Goal: Information Seeking & Learning: Learn about a topic

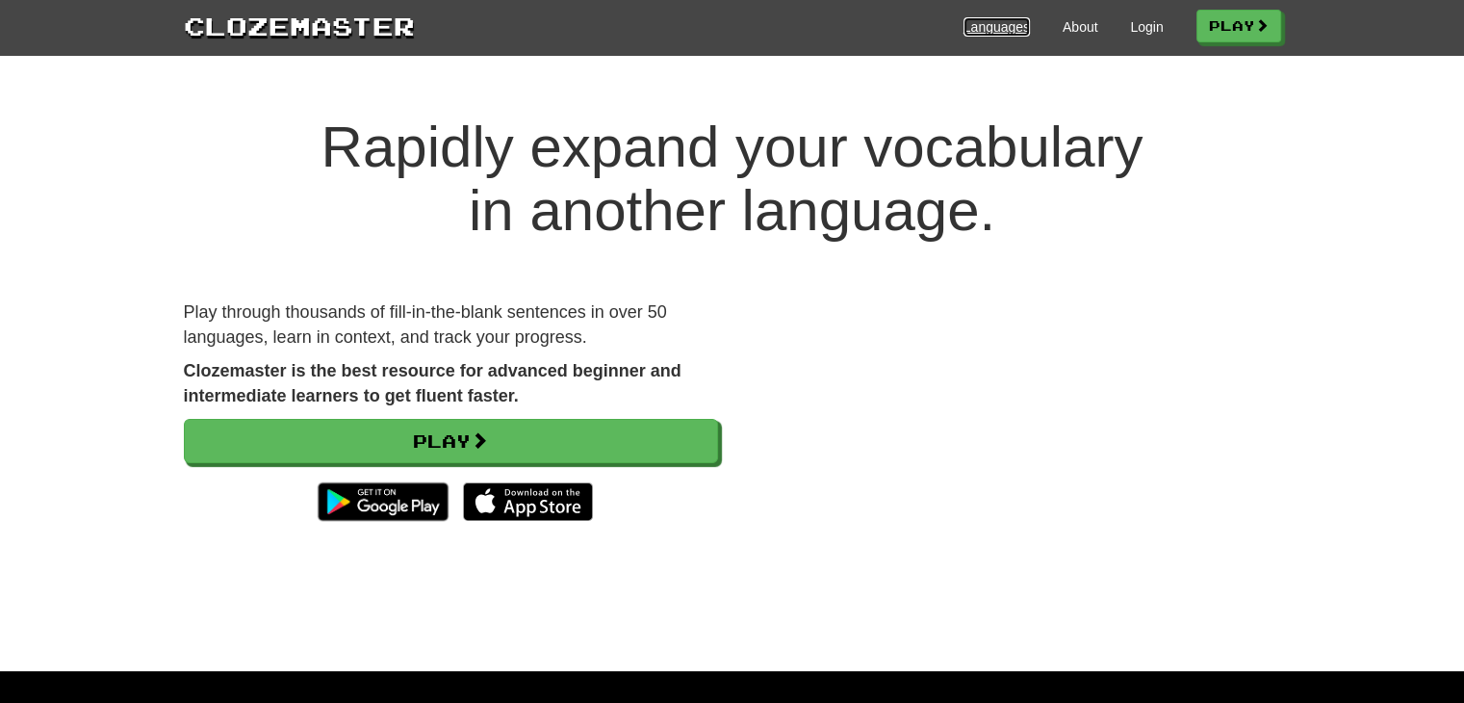
click at [996, 36] on link "Languages" at bounding box center [997, 26] width 66 height 19
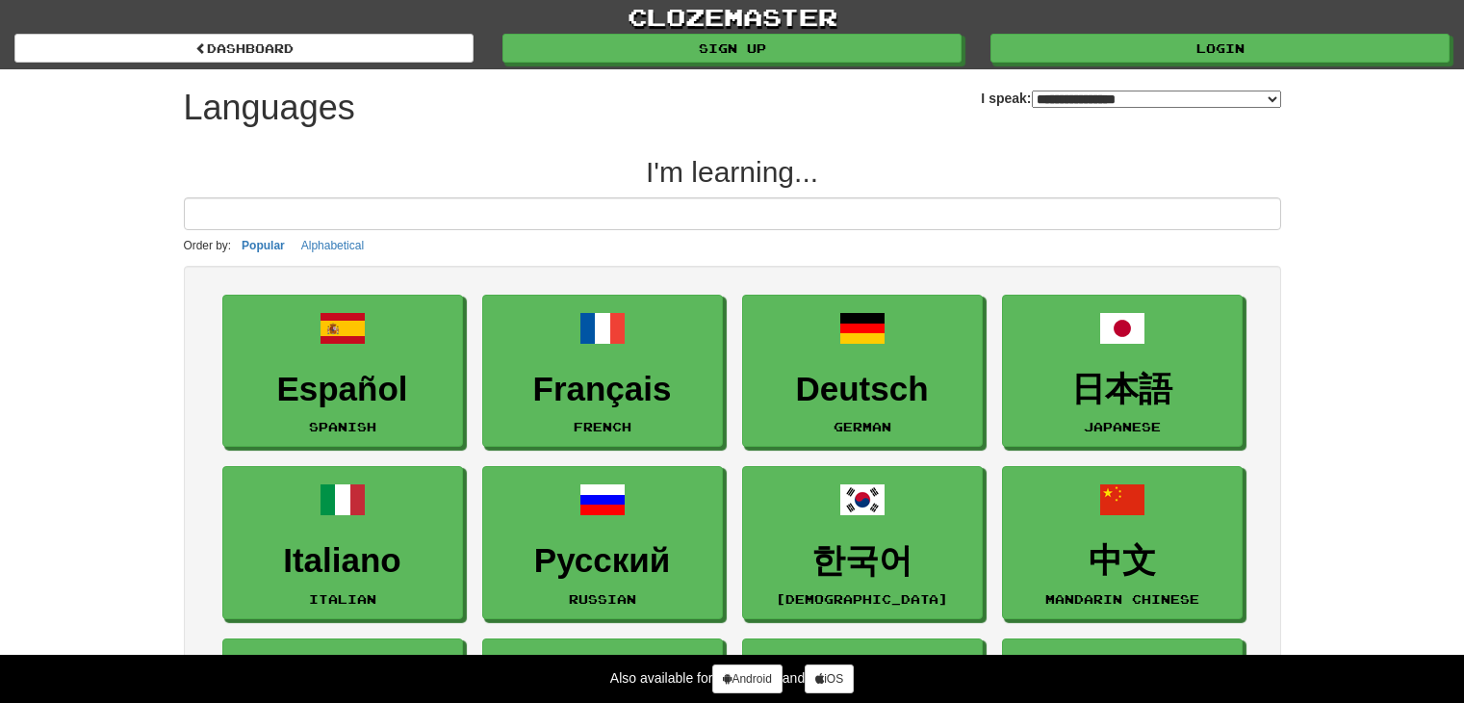
select select "*******"
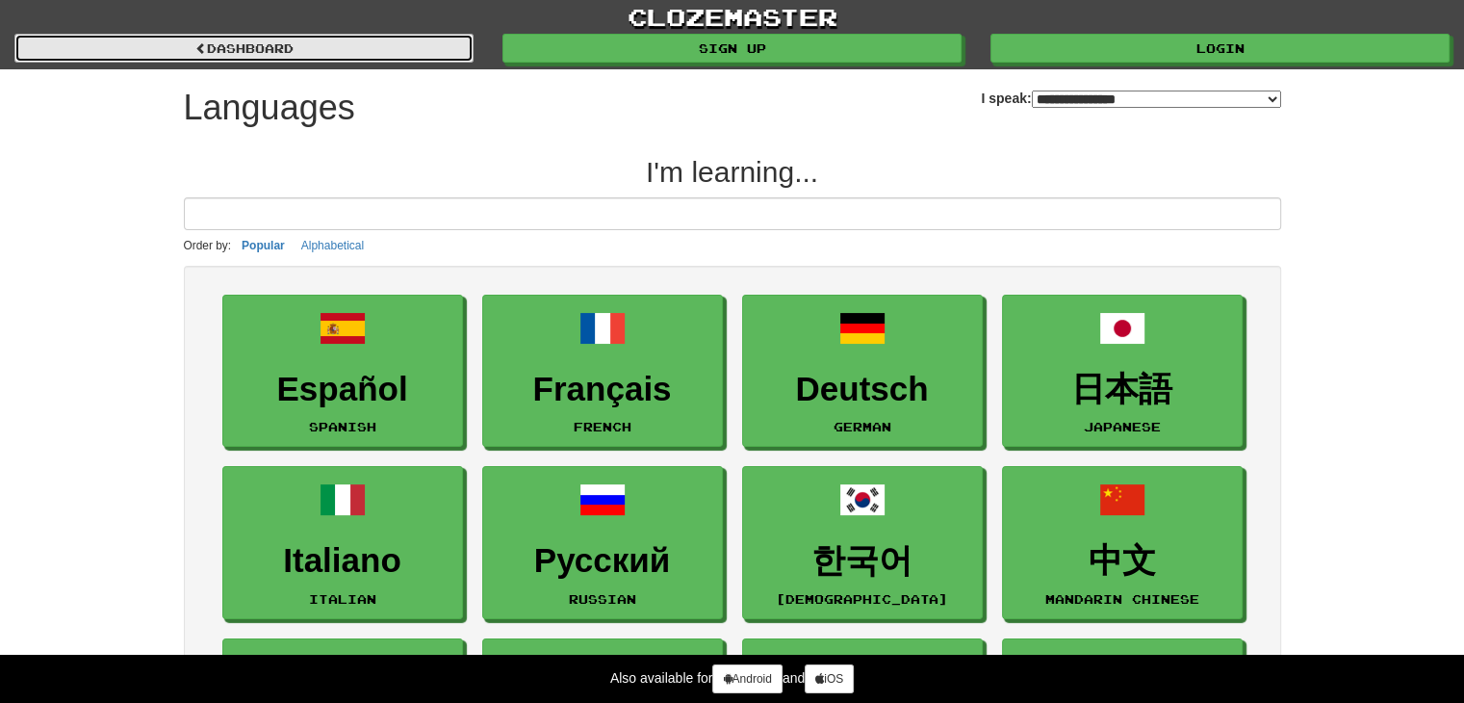
click at [256, 39] on link "dashboard" at bounding box center [243, 48] width 459 height 29
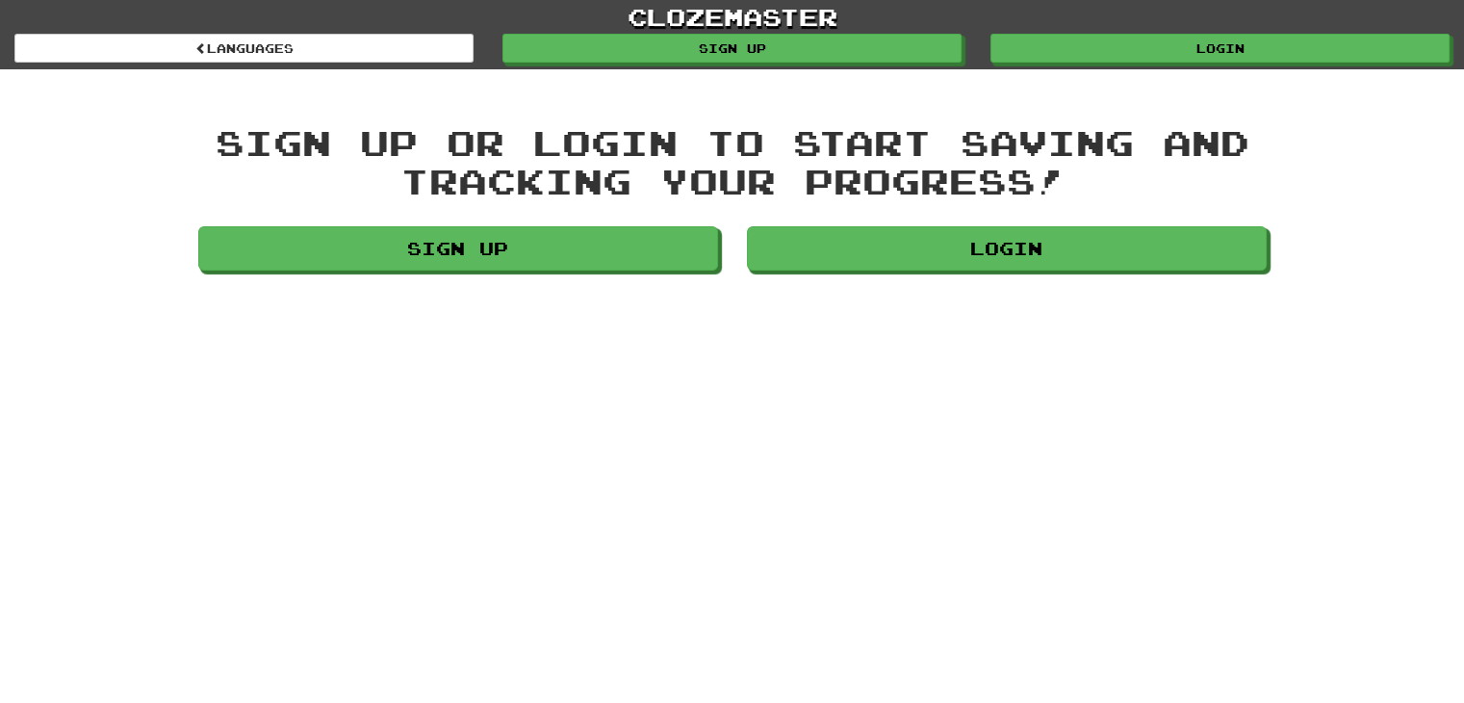
click at [277, 74] on div "clozemaster Languages Sign up Login Languages Sign up or login to start saving …" at bounding box center [732, 139] width 1464 height 279
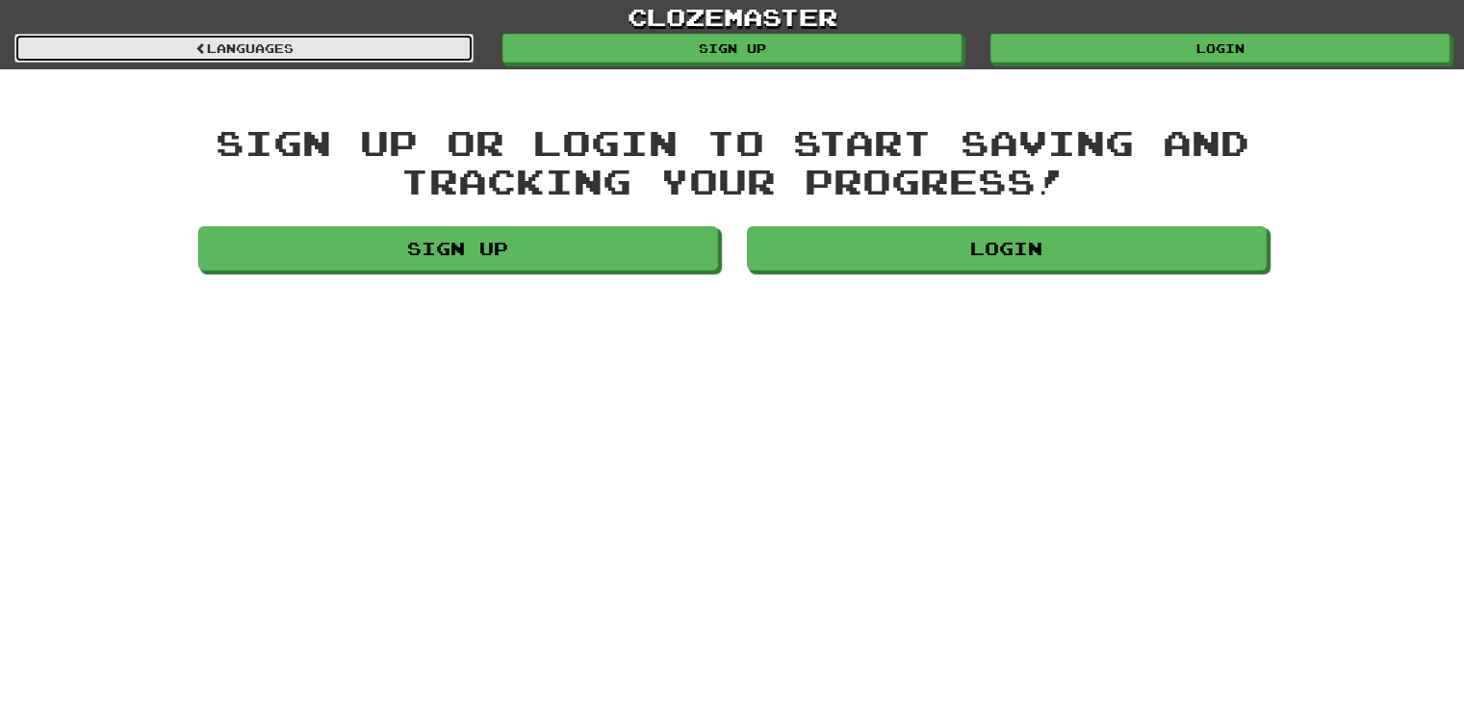
click at [233, 46] on link "Languages" at bounding box center [243, 48] width 459 height 29
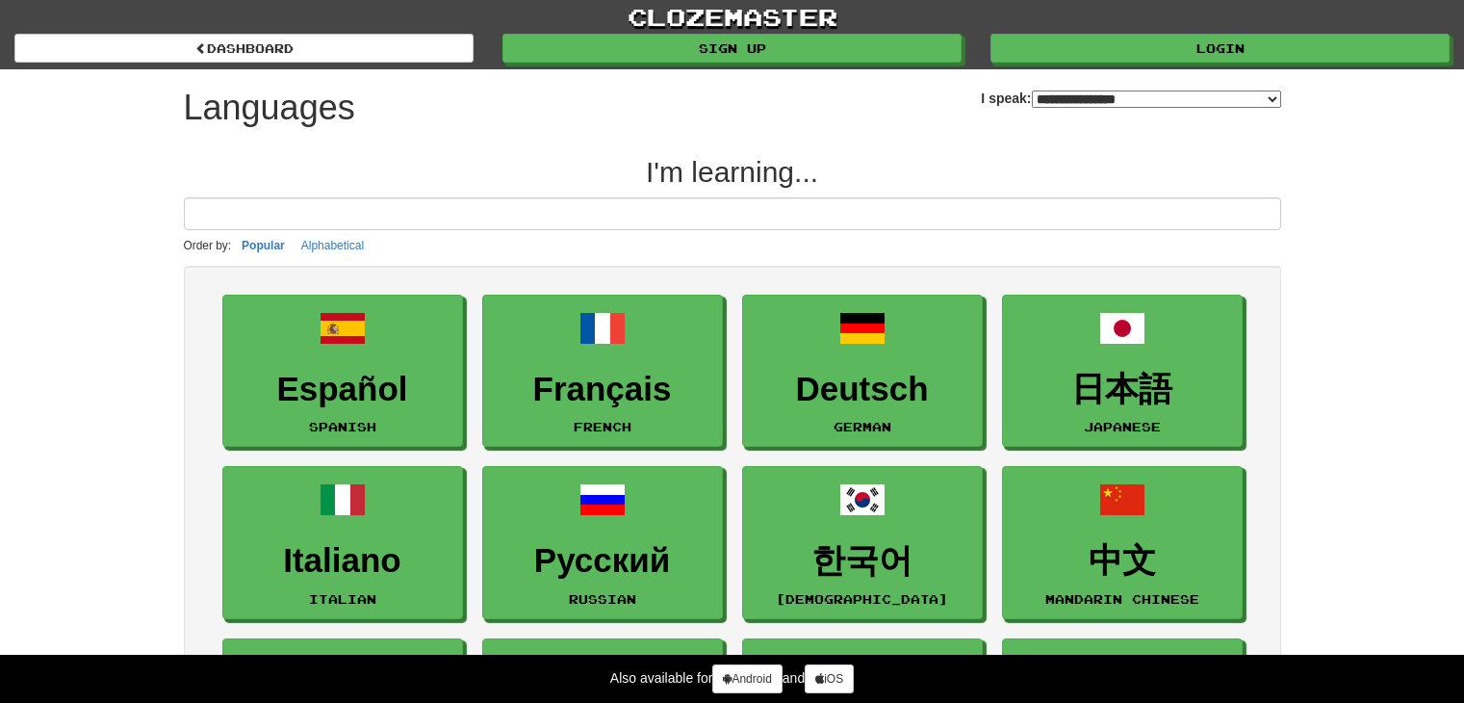
select select "*******"
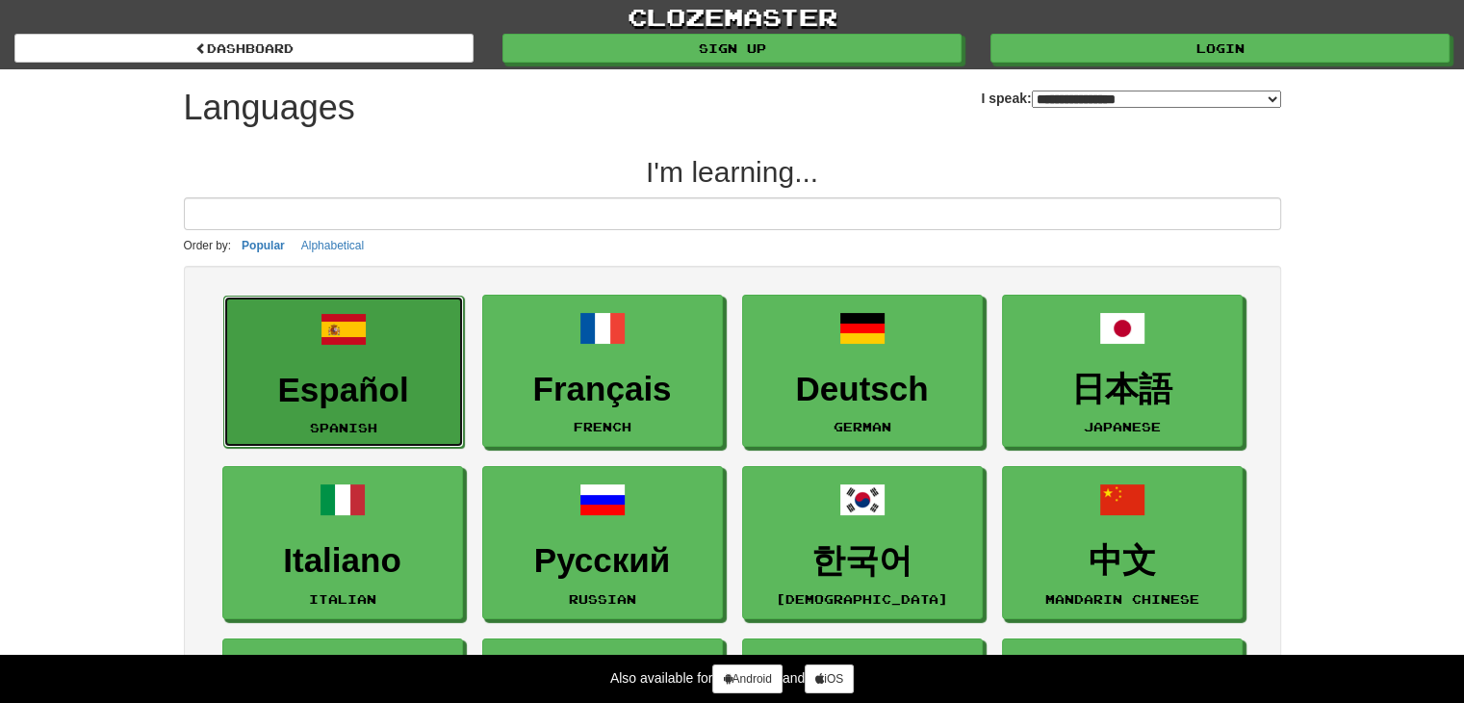
click at [372, 361] on link "Español Spanish" at bounding box center [343, 372] width 241 height 153
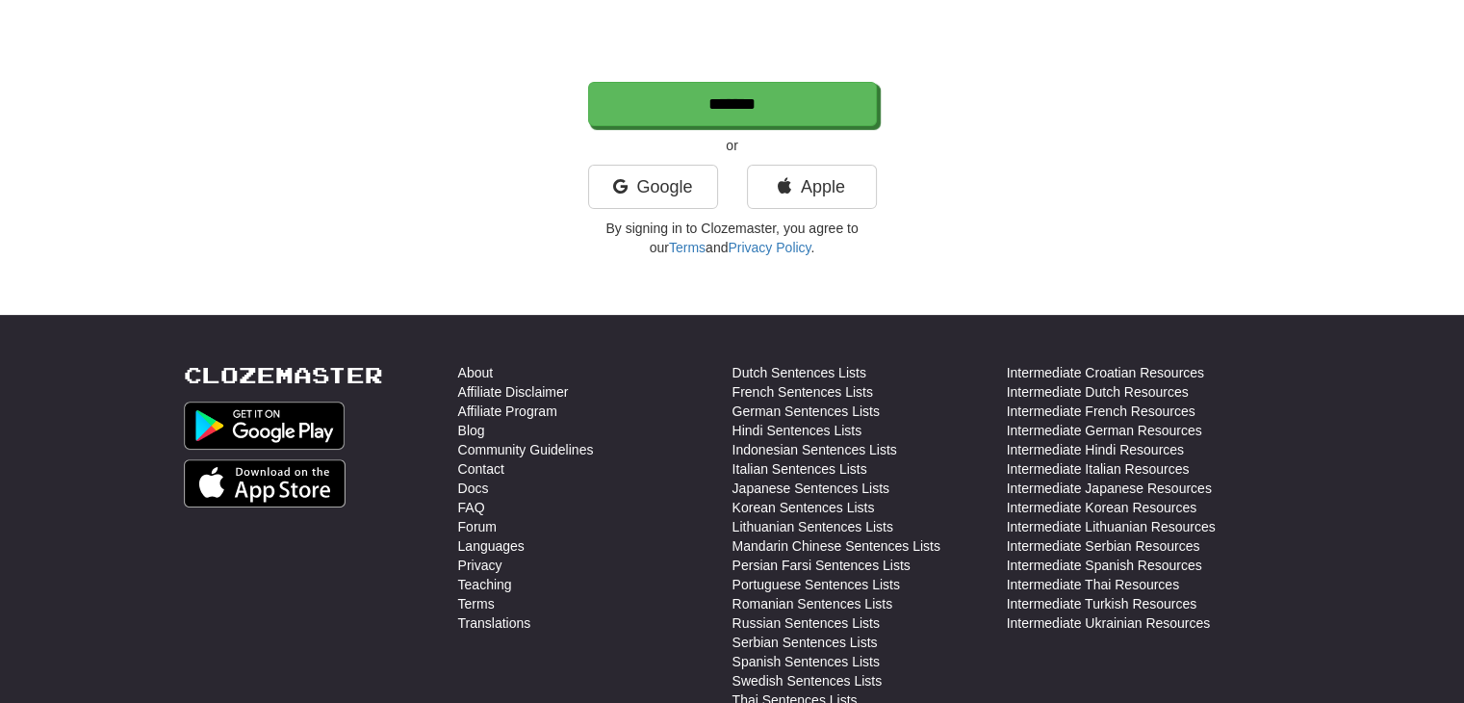
scroll to position [722, 0]
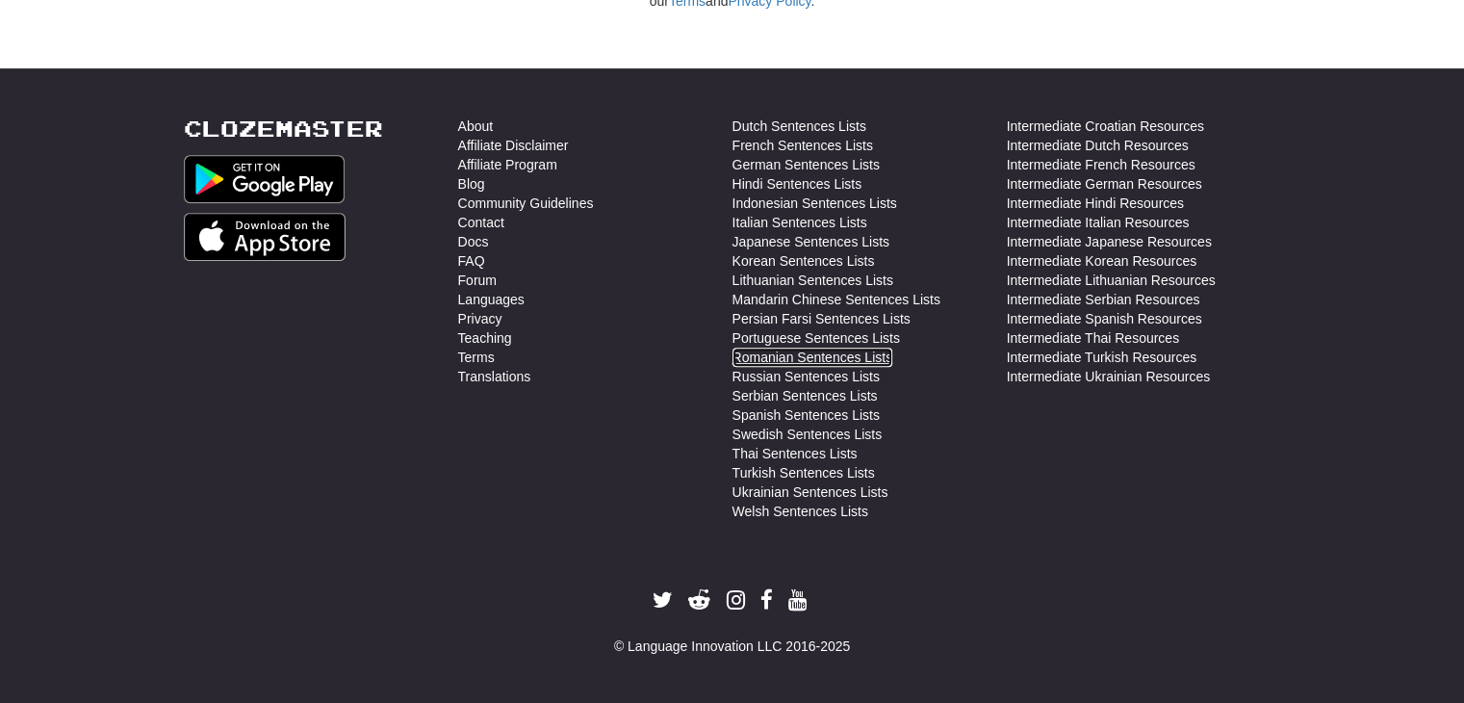
click at [858, 355] on link "Romanian Sentences Lists" at bounding box center [813, 357] width 161 height 19
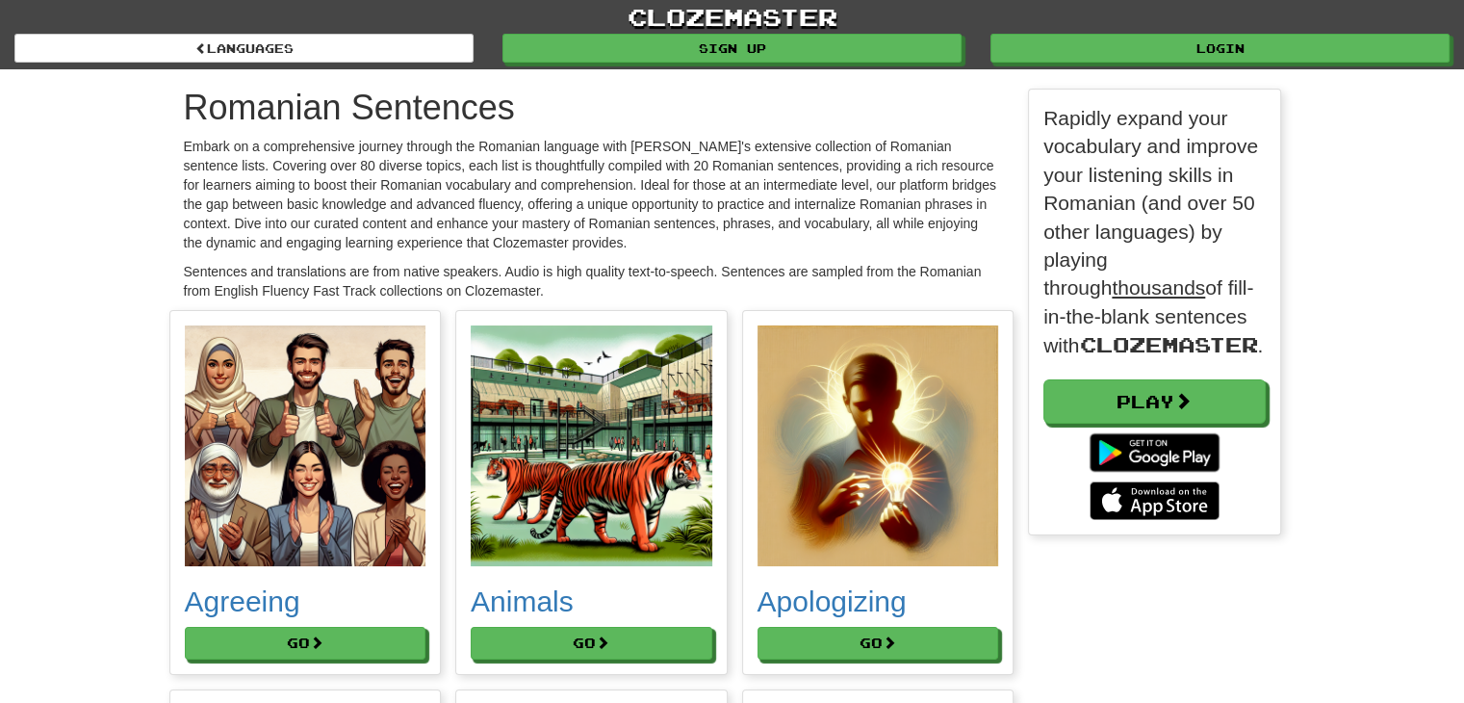
scroll to position [10985, 1125]
click at [310, 441] on img at bounding box center [306, 446] width 242 height 242
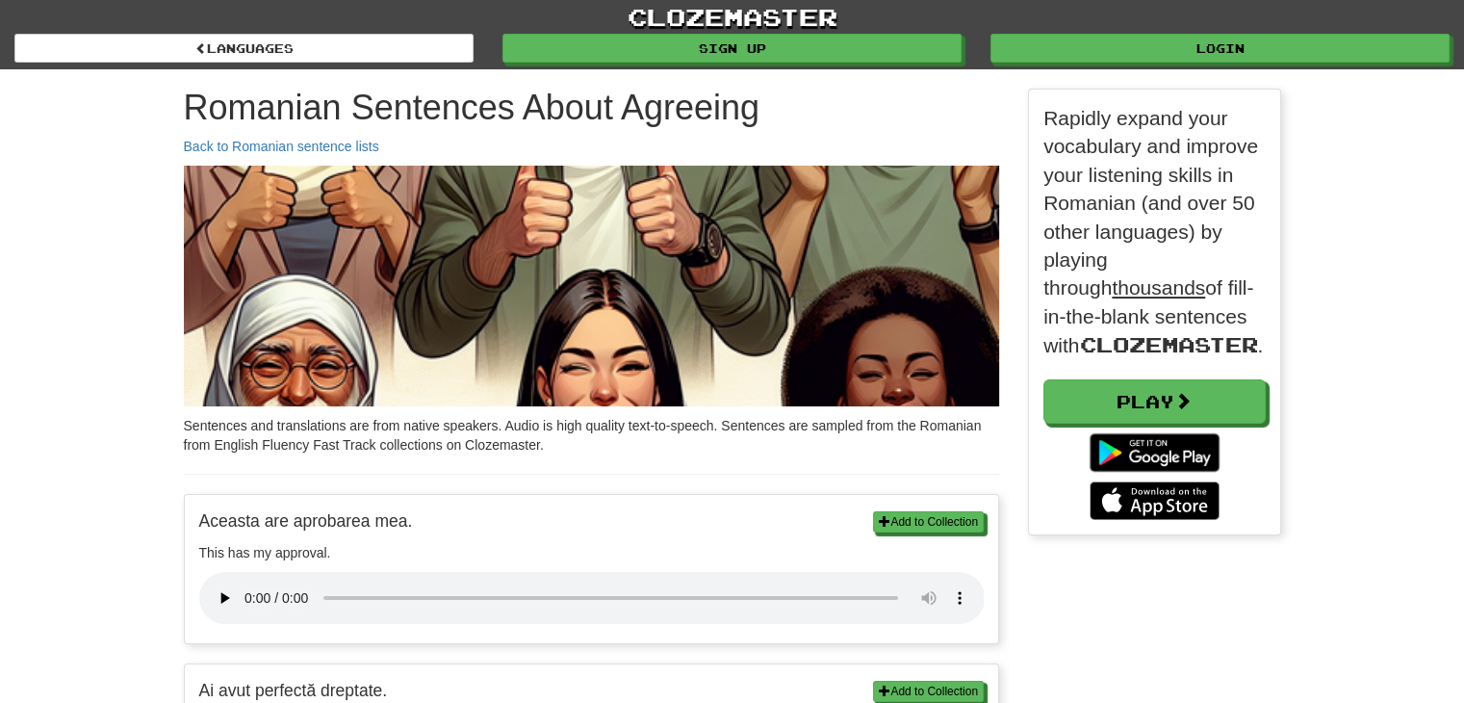
scroll to position [3, 0]
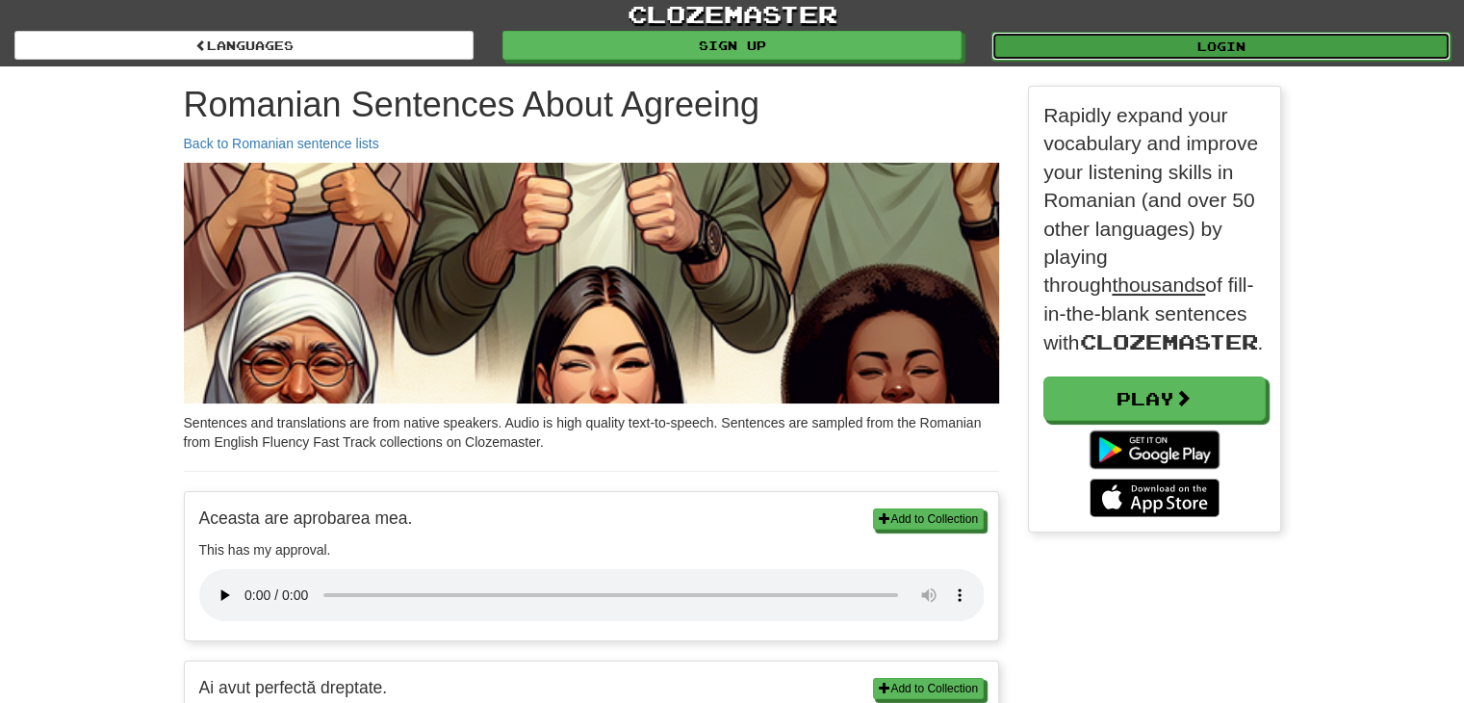
click at [1002, 44] on link "Login" at bounding box center [1220, 46] width 459 height 29
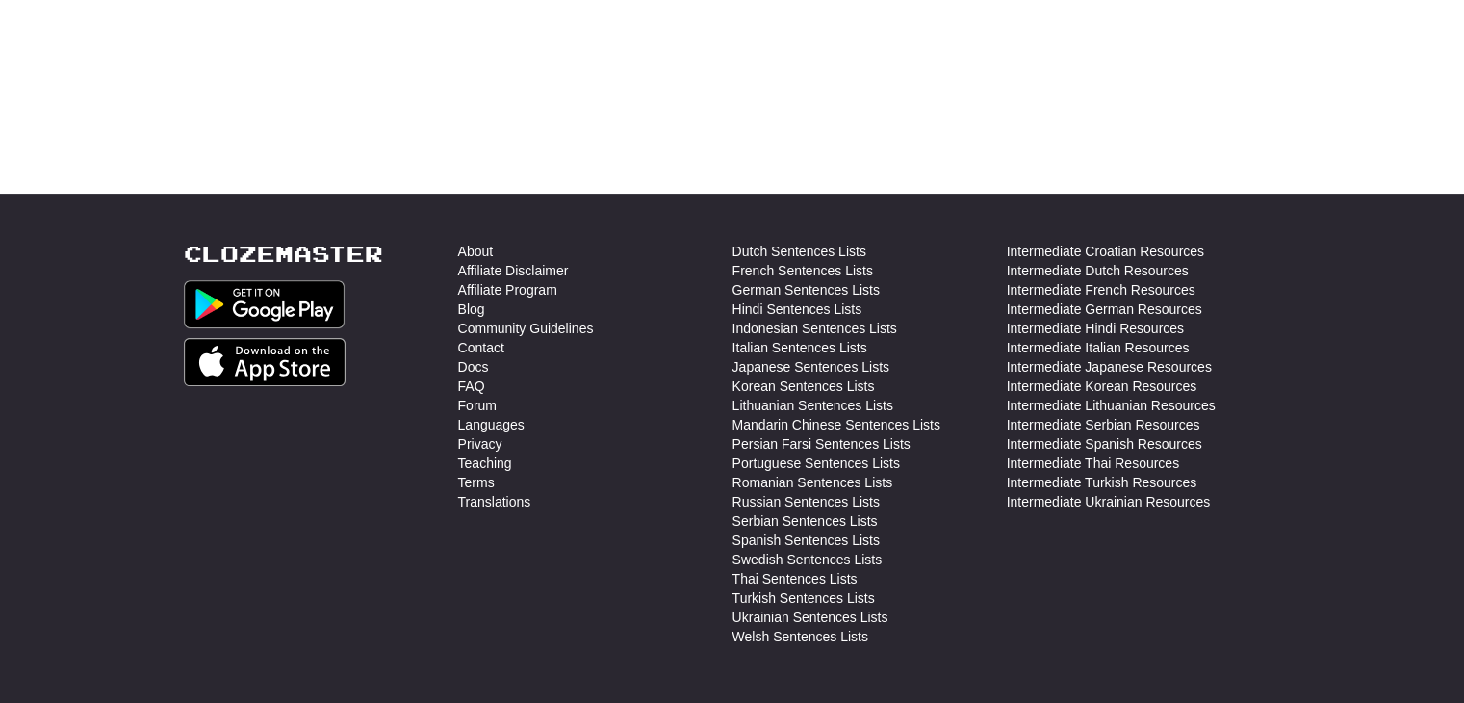
scroll to position [558, 0]
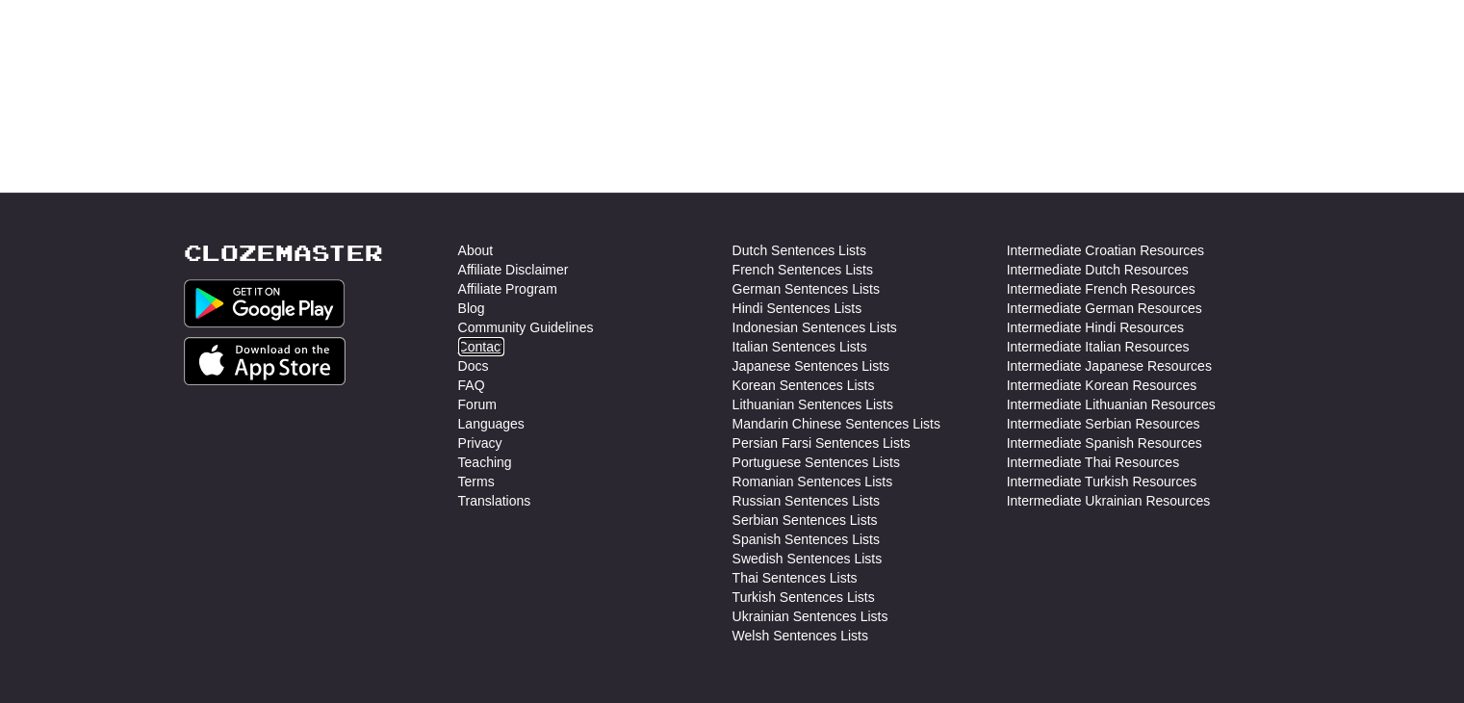
click at [501, 343] on link "Contact" at bounding box center [481, 346] width 46 height 19
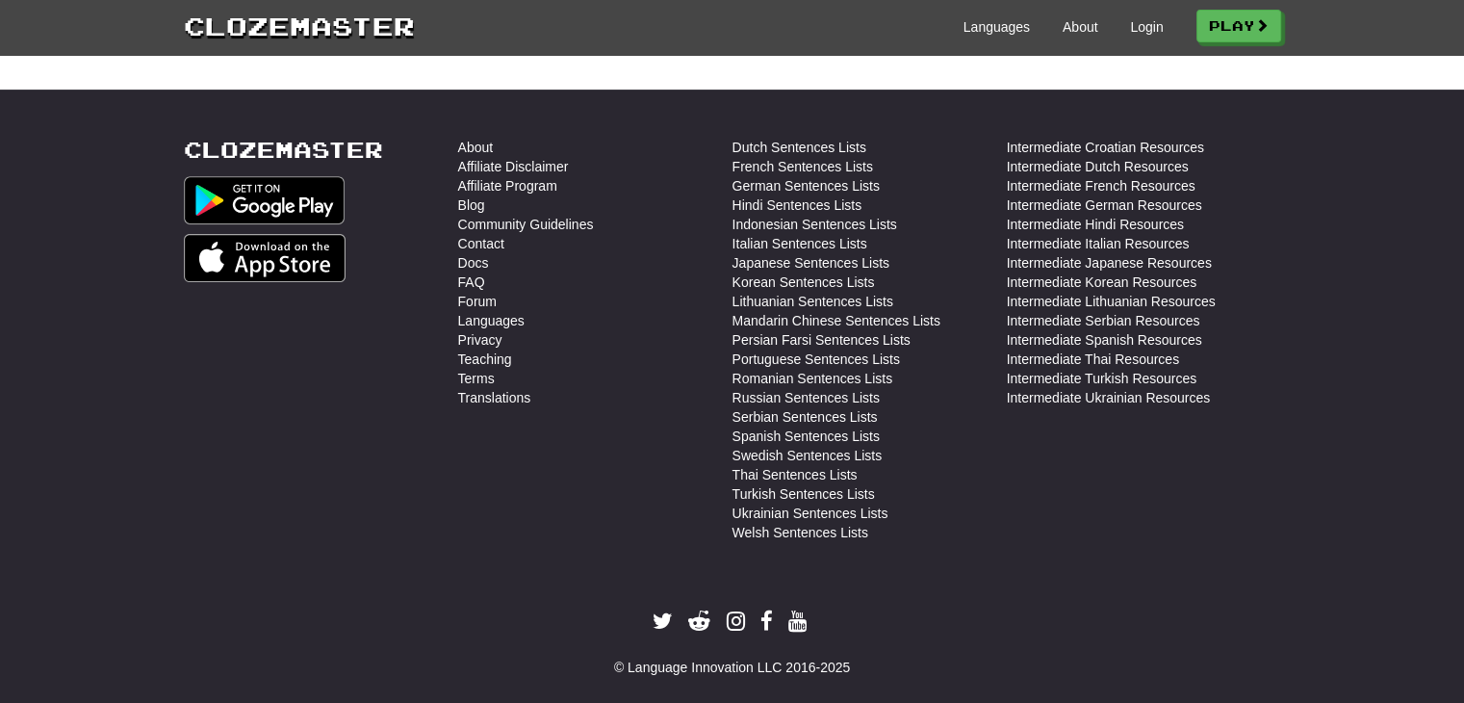
scroll to position [683, 0]
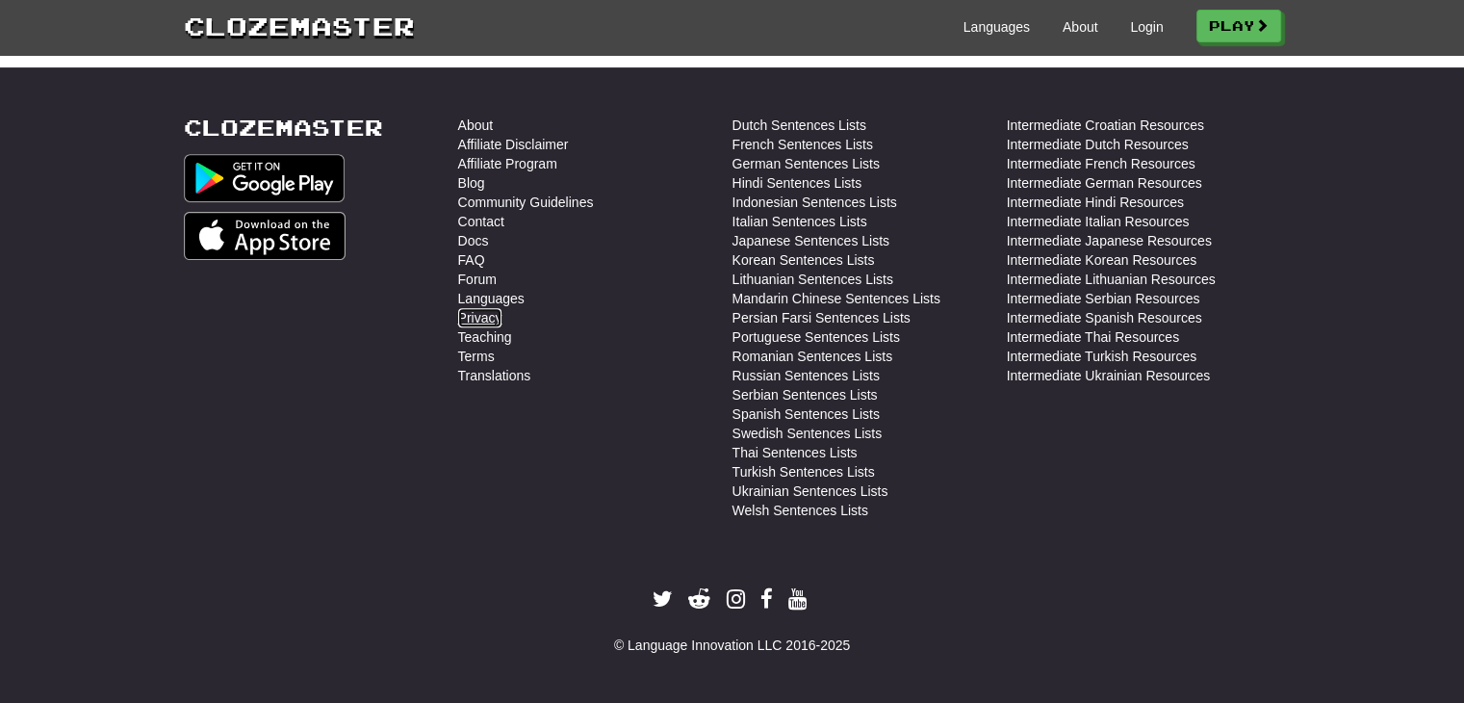
click at [476, 318] on link "Privacy" at bounding box center [480, 317] width 44 height 19
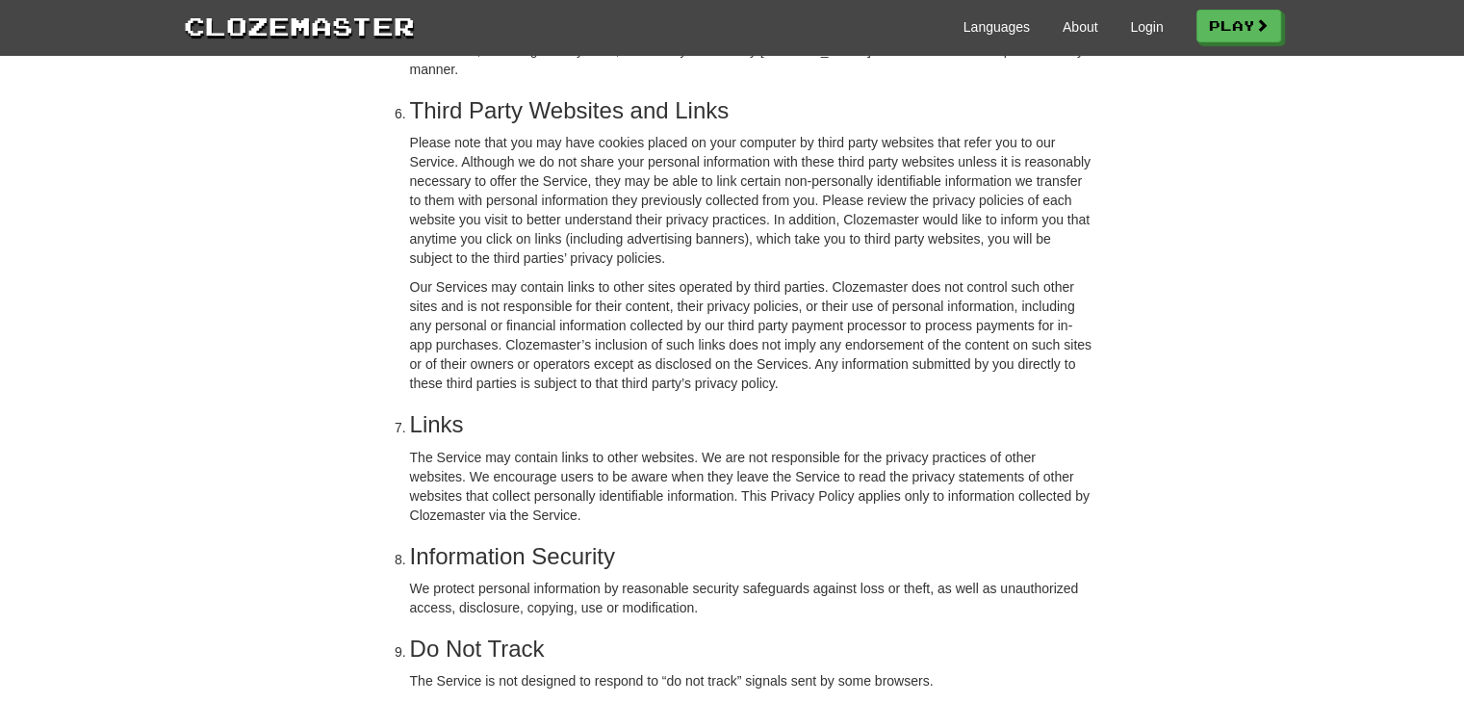
scroll to position [2701, 0]
